Goal: Information Seeking & Learning: Learn about a topic

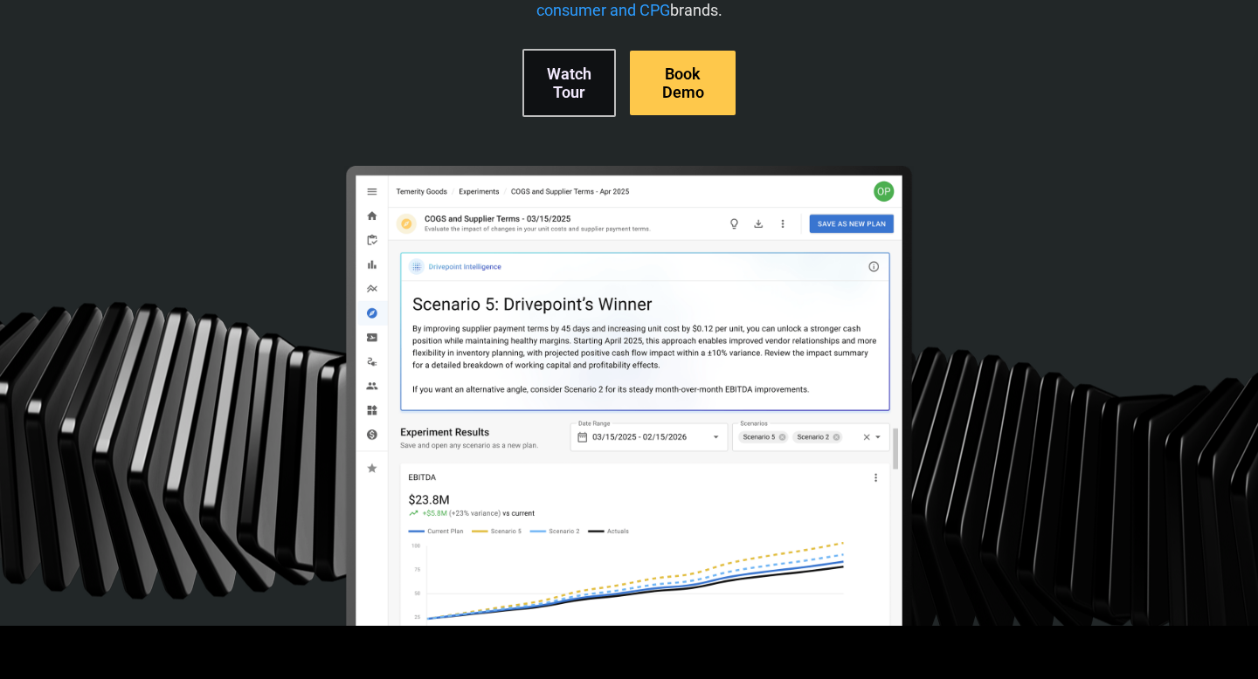
scroll to position [518, 0]
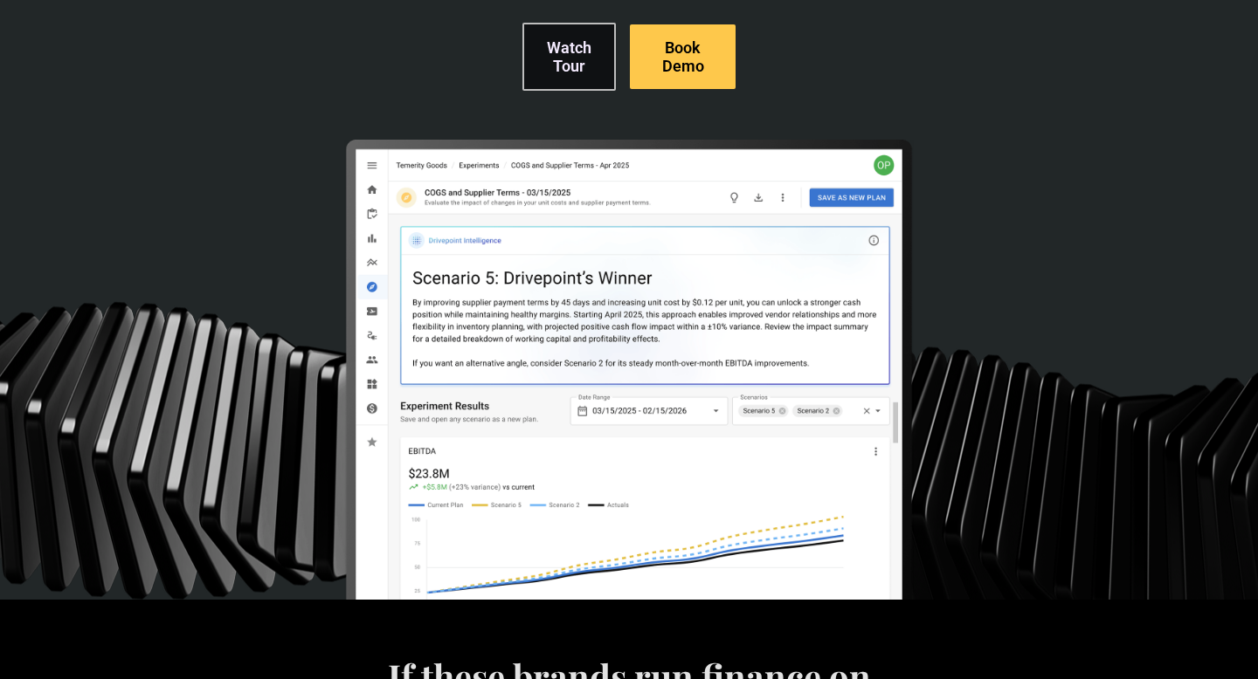
click at [610, 342] on img at bounding box center [629, 425] width 570 height 570
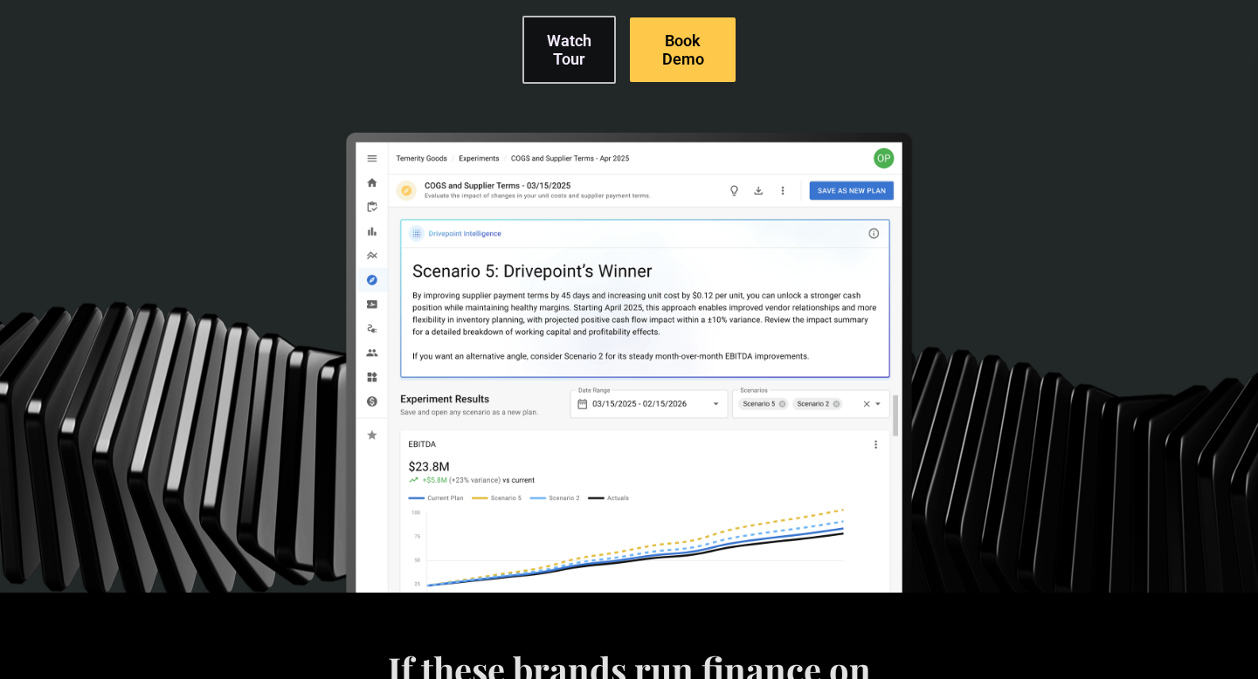
scroll to position [0, 0]
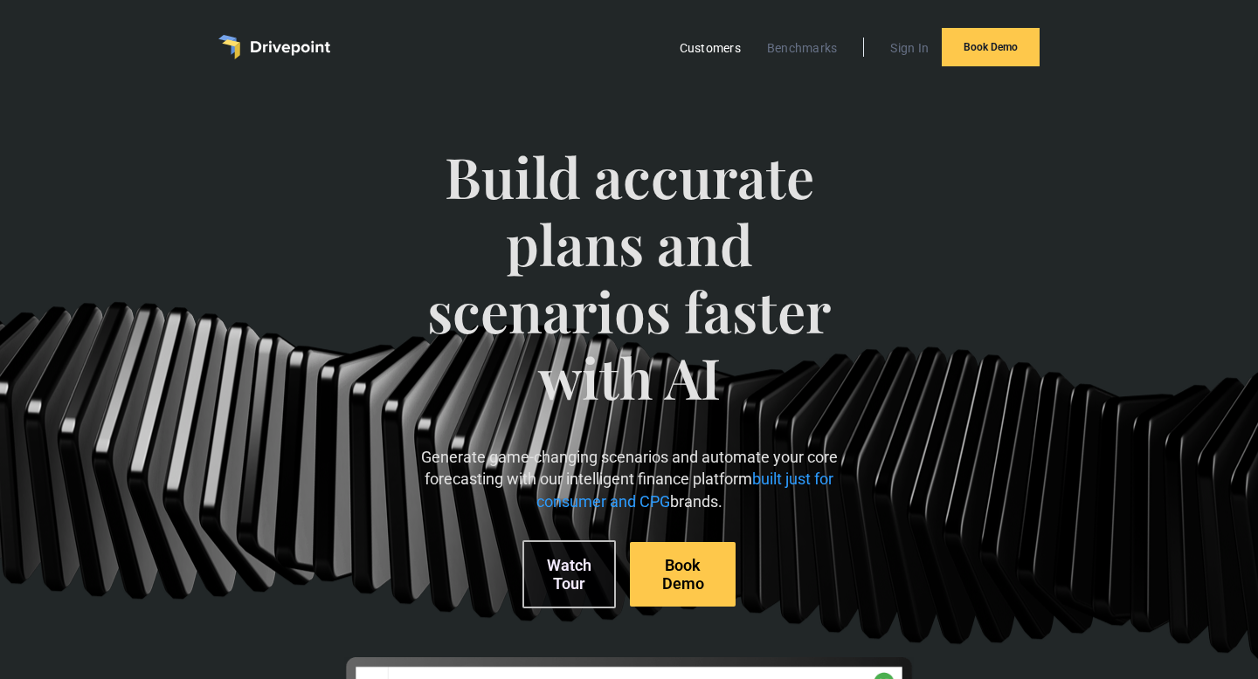
click at [693, 46] on link "Customers" at bounding box center [710, 48] width 79 height 23
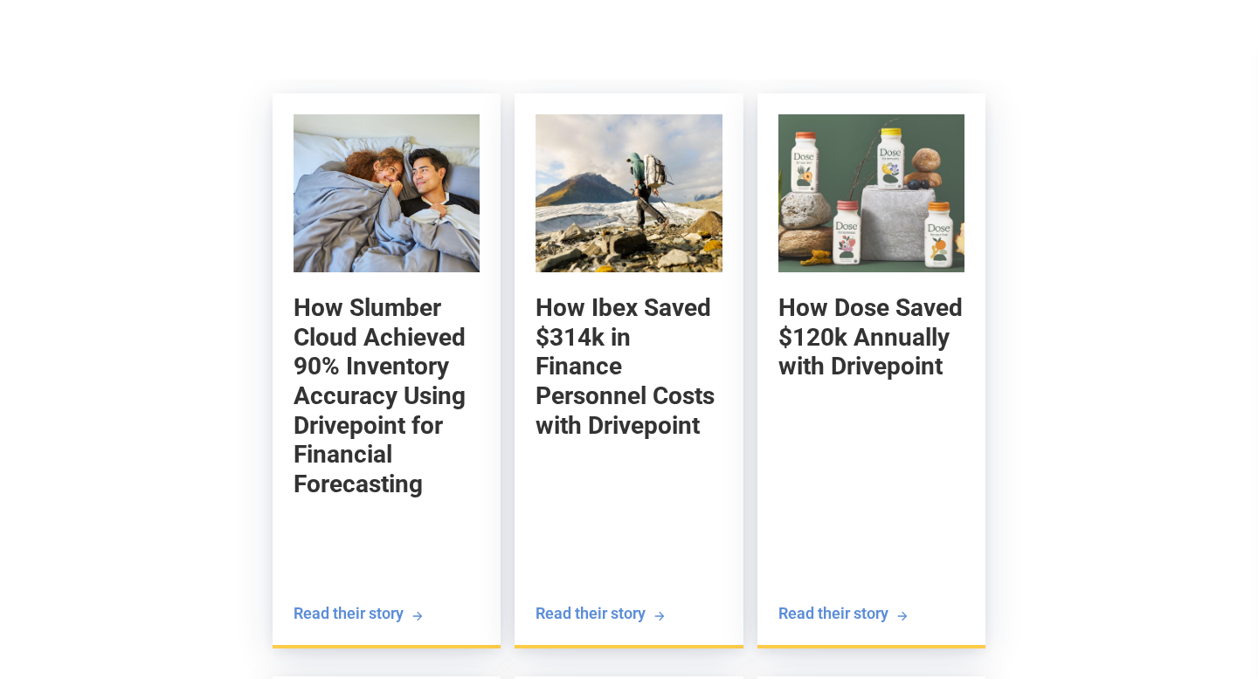
scroll to position [1889, 0]
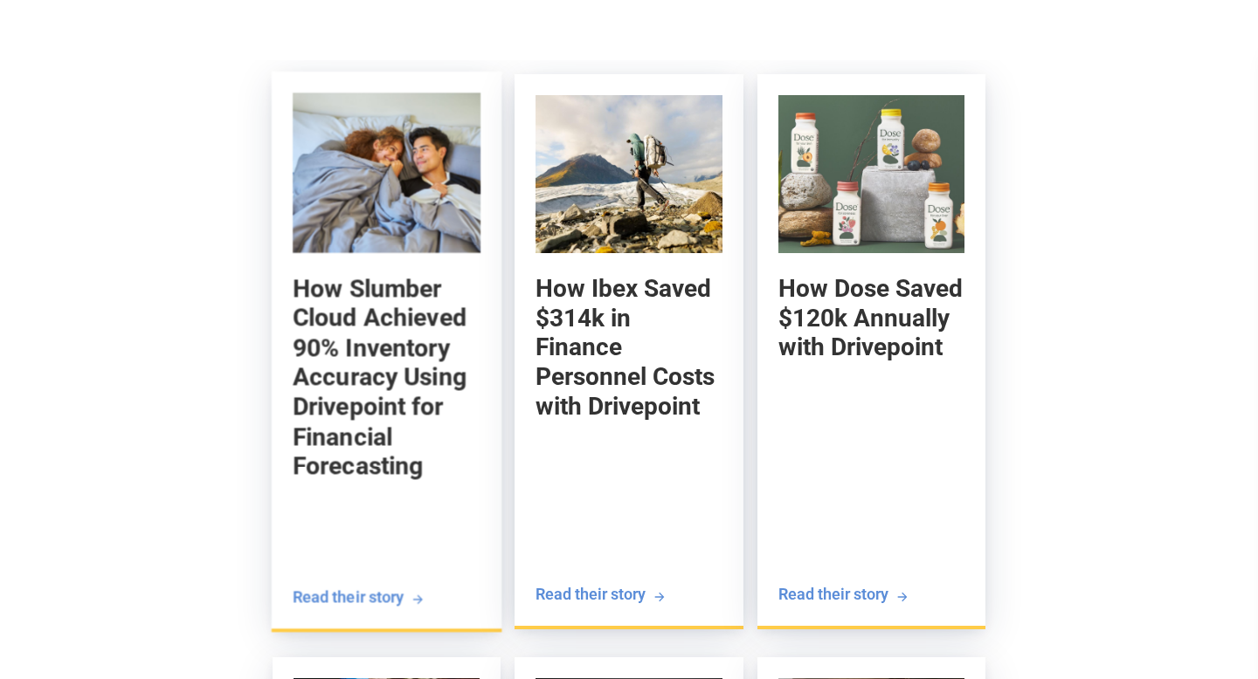
click at [321, 598] on div "Read their story" at bounding box center [348, 597] width 111 height 22
